Goal: Check status: Check status

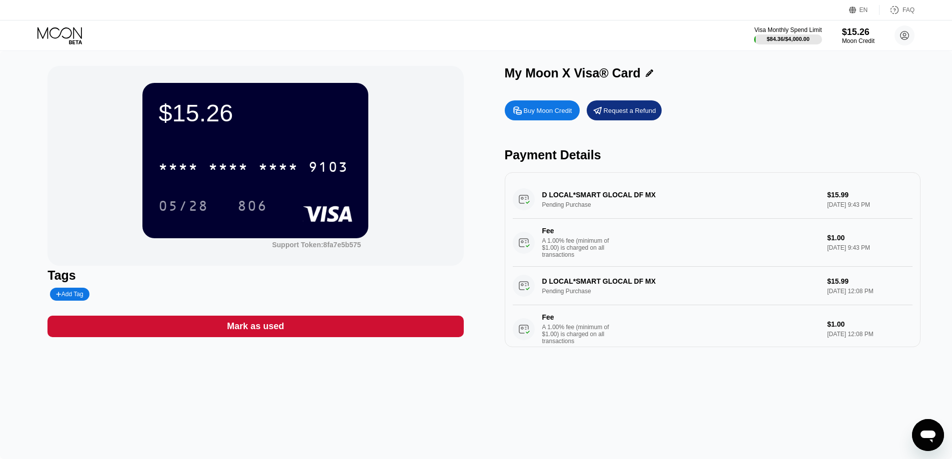
click at [77, 188] on div "$15.26 * * * * * * * * * * * * 9103 05/28 806 Support Token: 8fa7e5b575" at bounding box center [255, 166] width 416 height 200
